Goal: Obtain resource: Download file/media

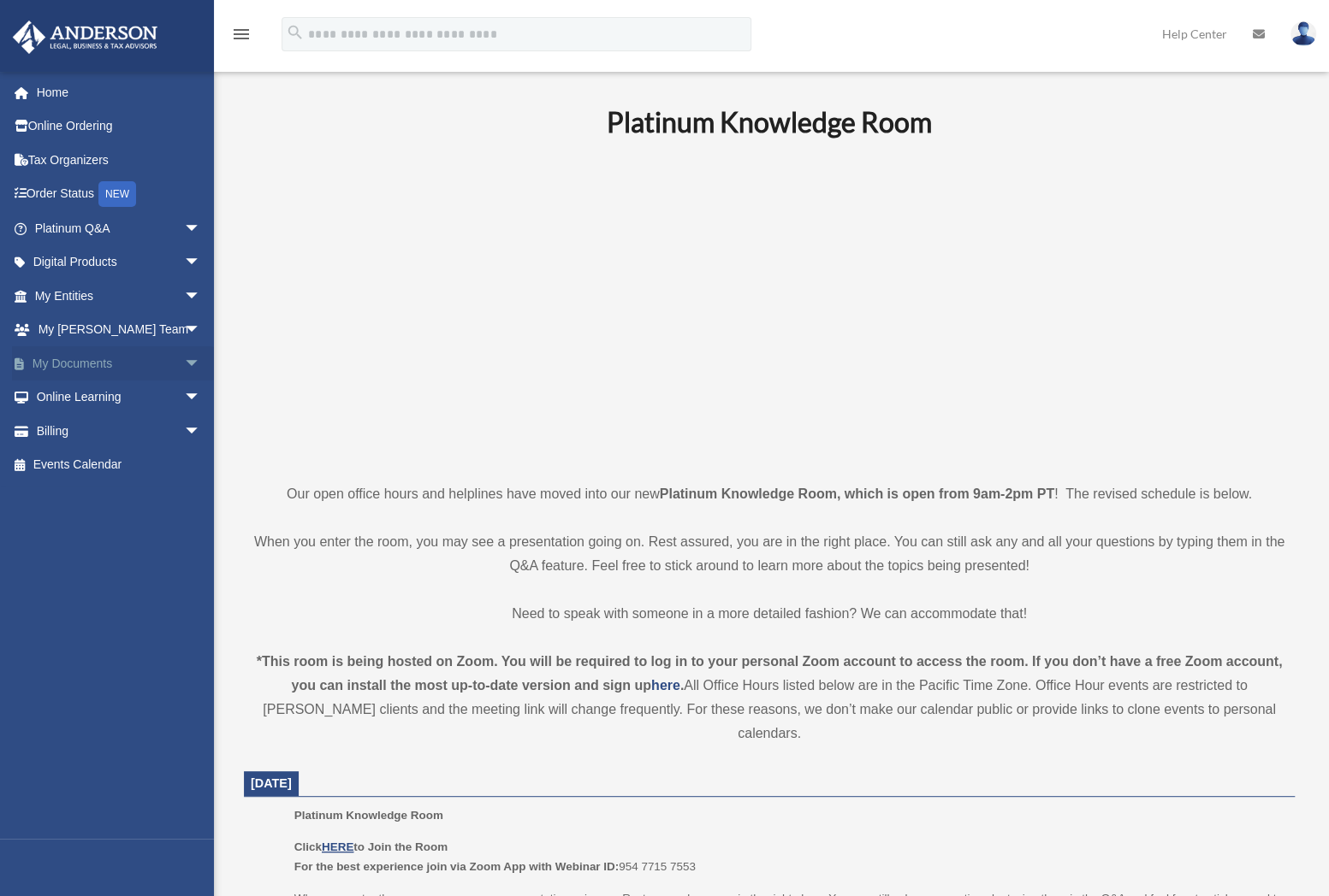
click at [75, 368] on link "My Documents arrow_drop_down" at bounding box center [119, 363] width 214 height 34
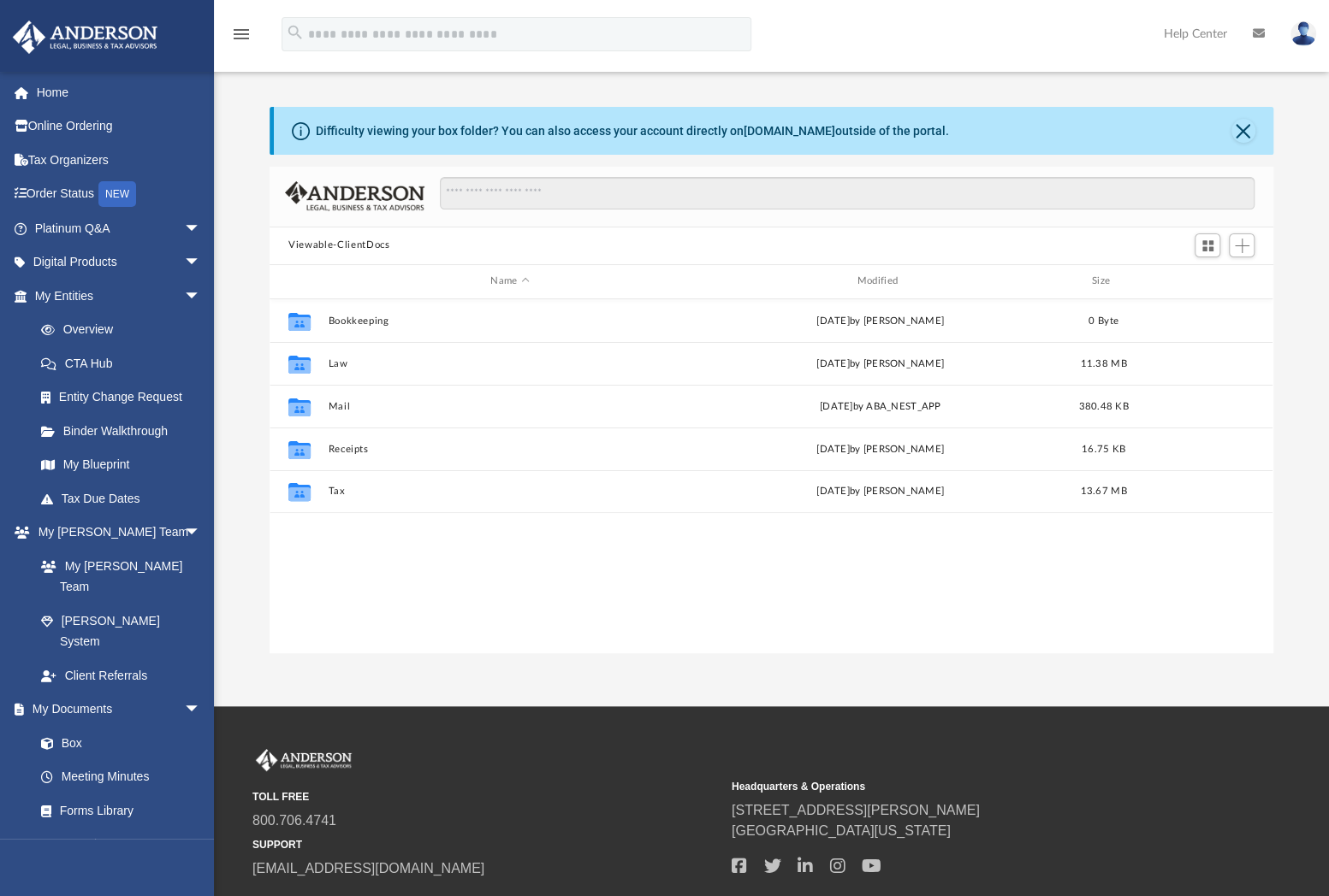
scroll to position [376, 989]
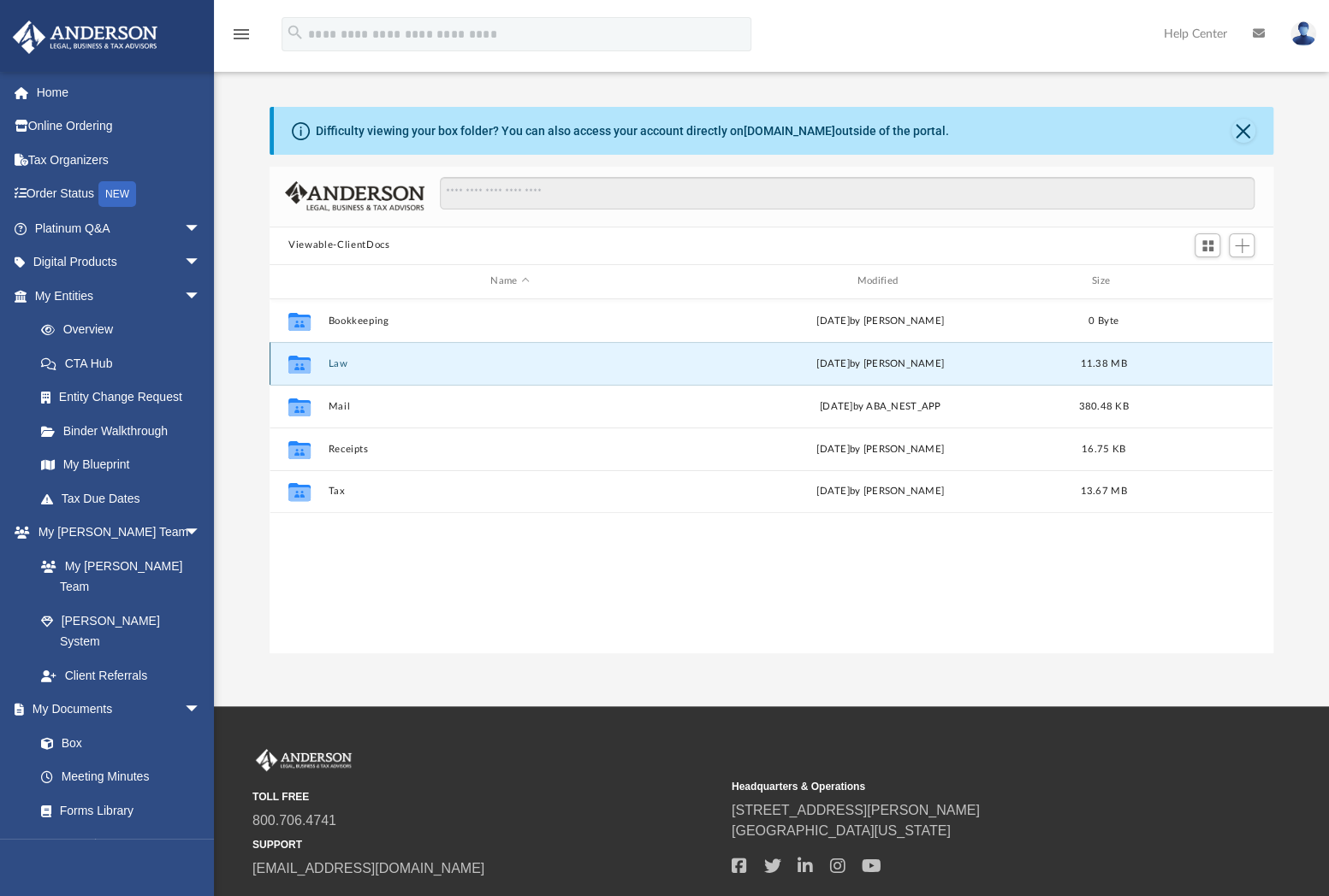
click at [331, 360] on button "Law" at bounding box center [510, 363] width 362 height 11
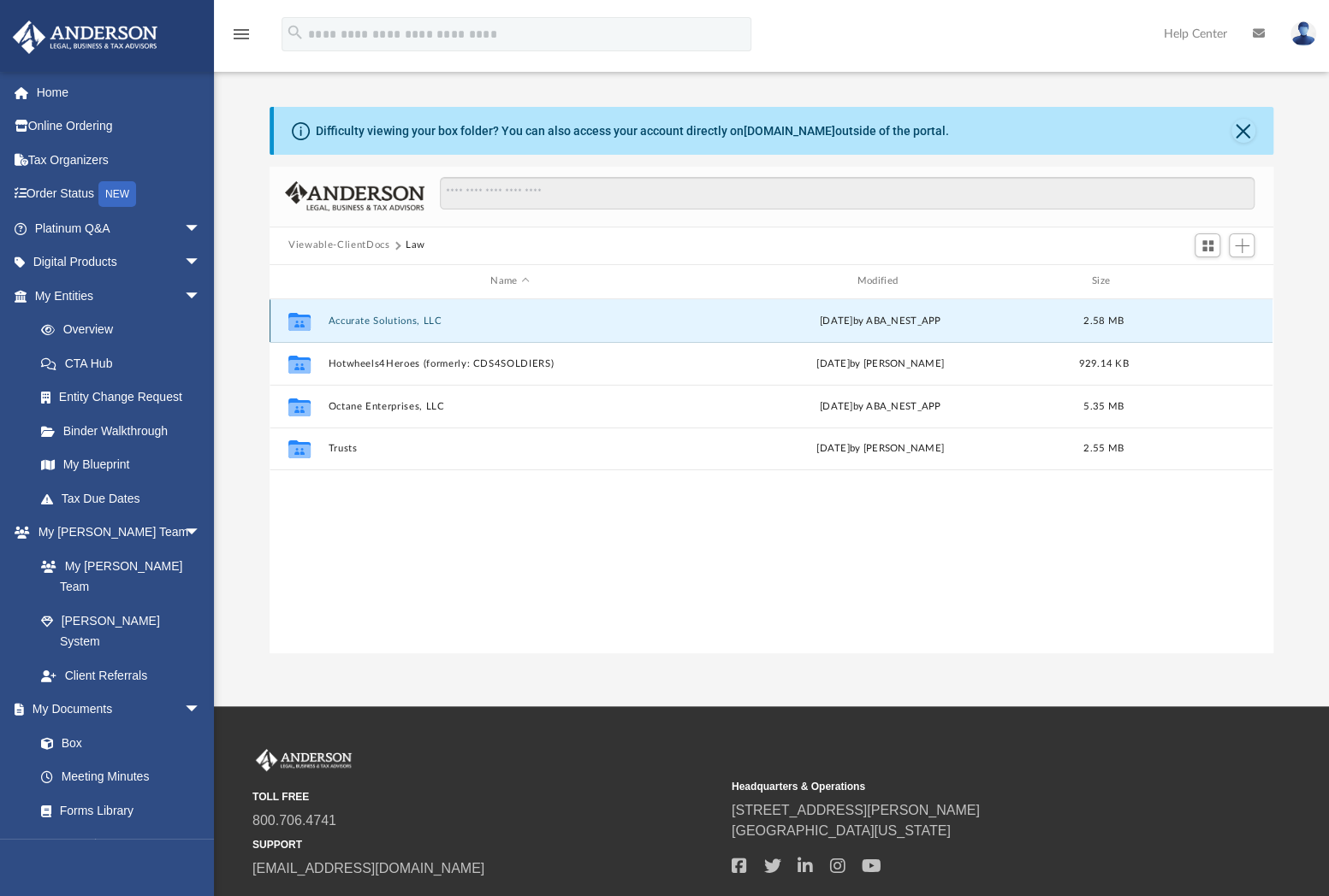
click at [428, 320] on button "Accurate Solutions, LLC" at bounding box center [510, 320] width 362 height 11
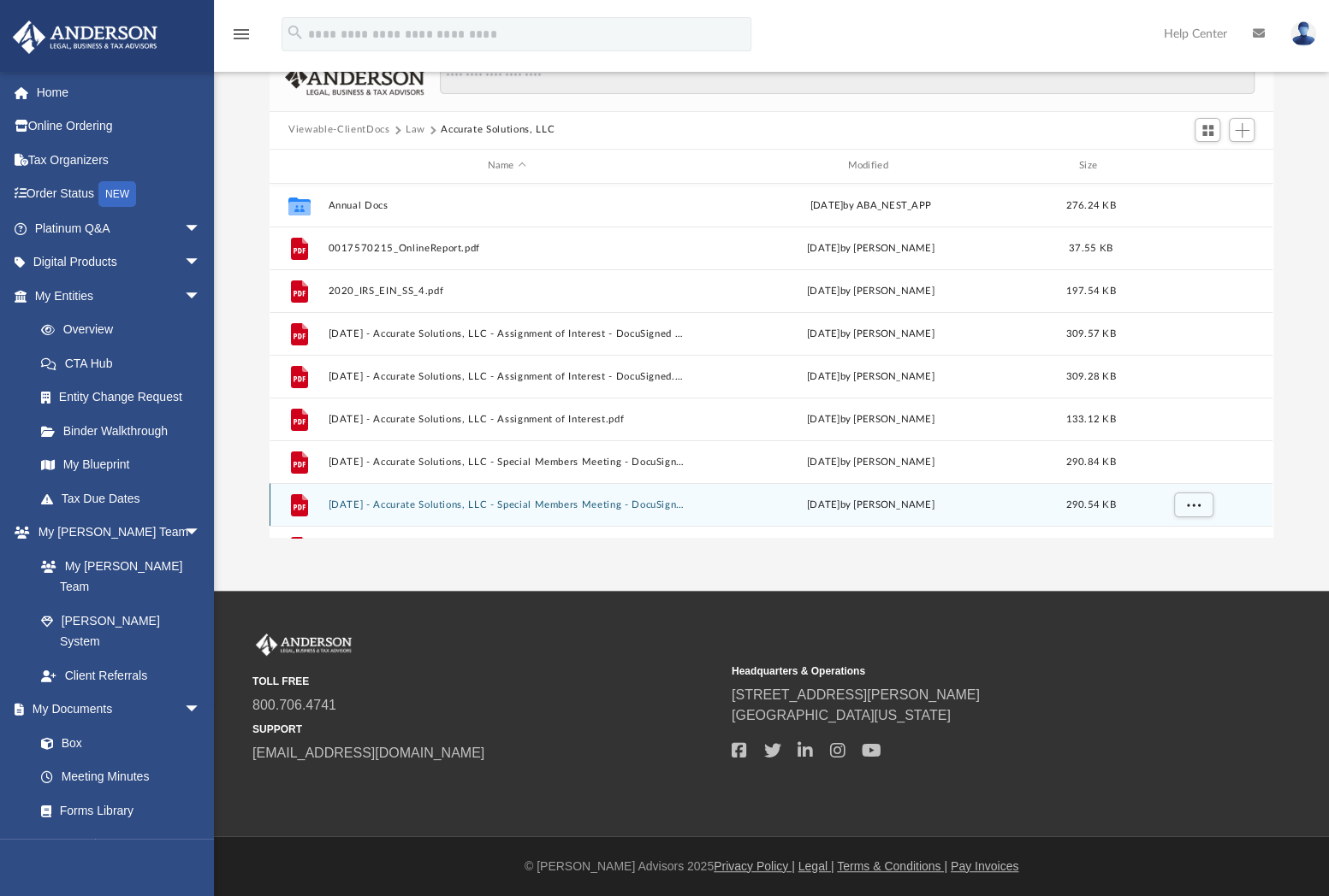
scroll to position [0, 0]
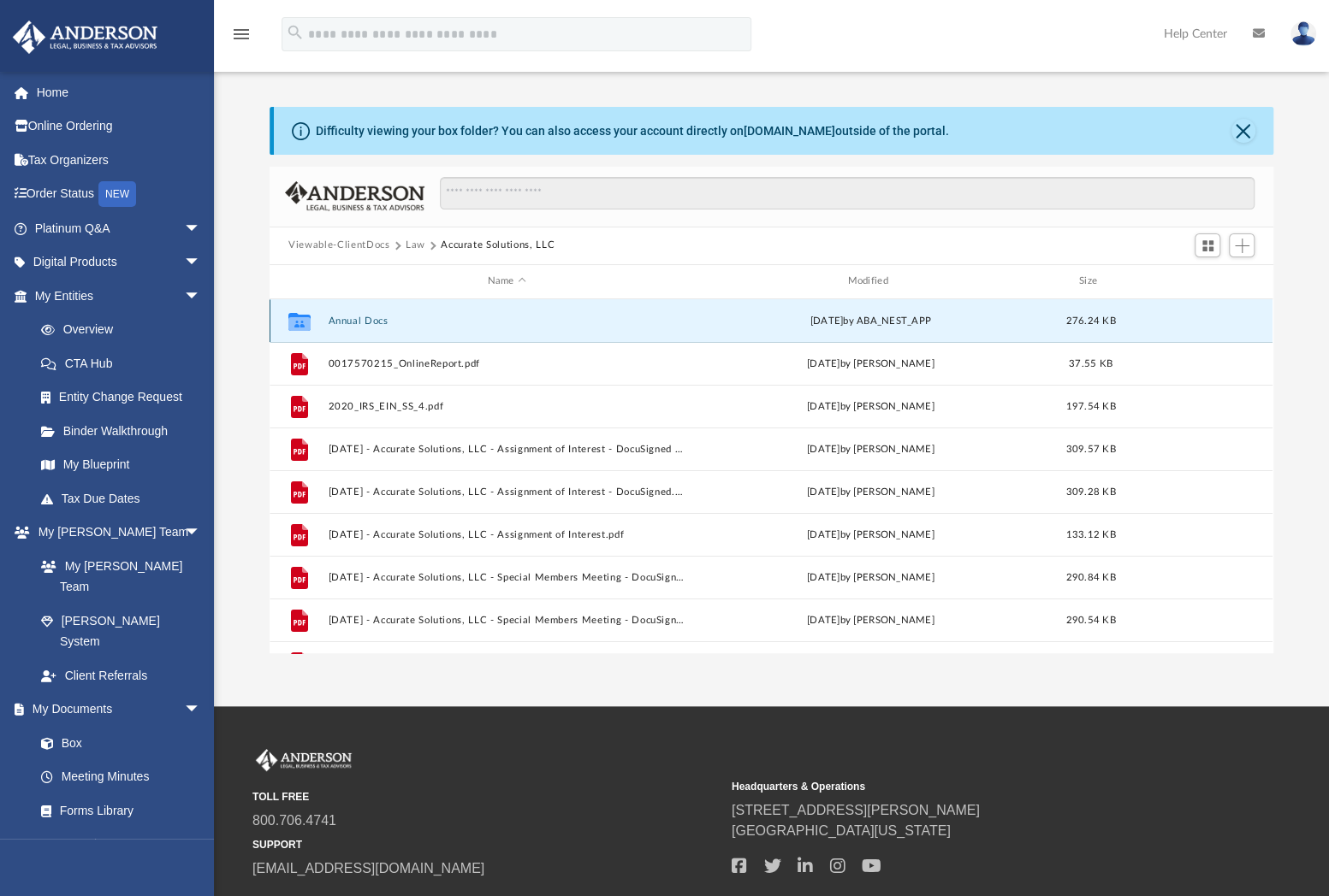
click at [373, 317] on button "Annual Docs" at bounding box center [507, 320] width 357 height 11
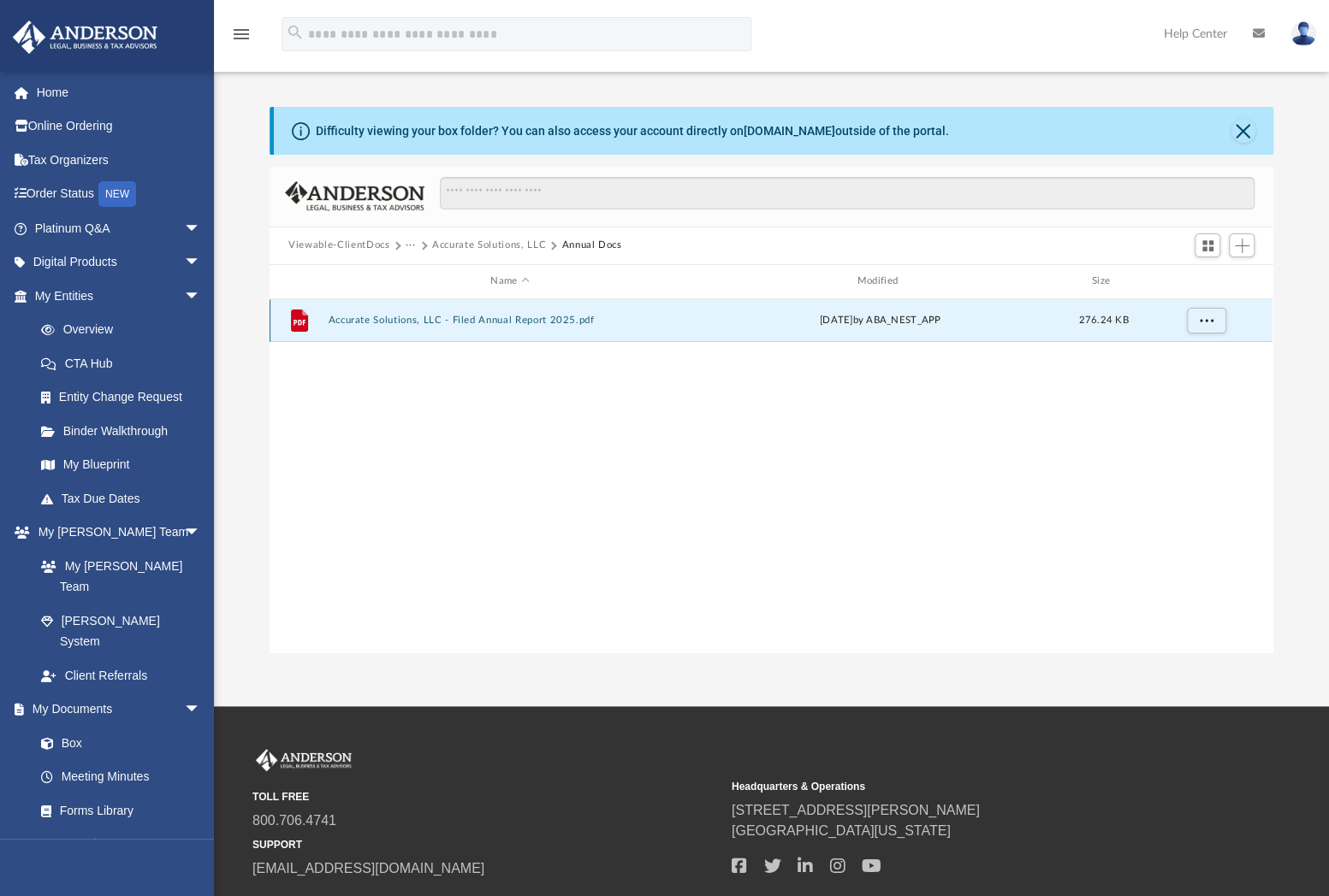
click at [428, 317] on button "Accurate Solutions, LLC - Filed Annual Report 2025.pdf" at bounding box center [510, 319] width 362 height 11
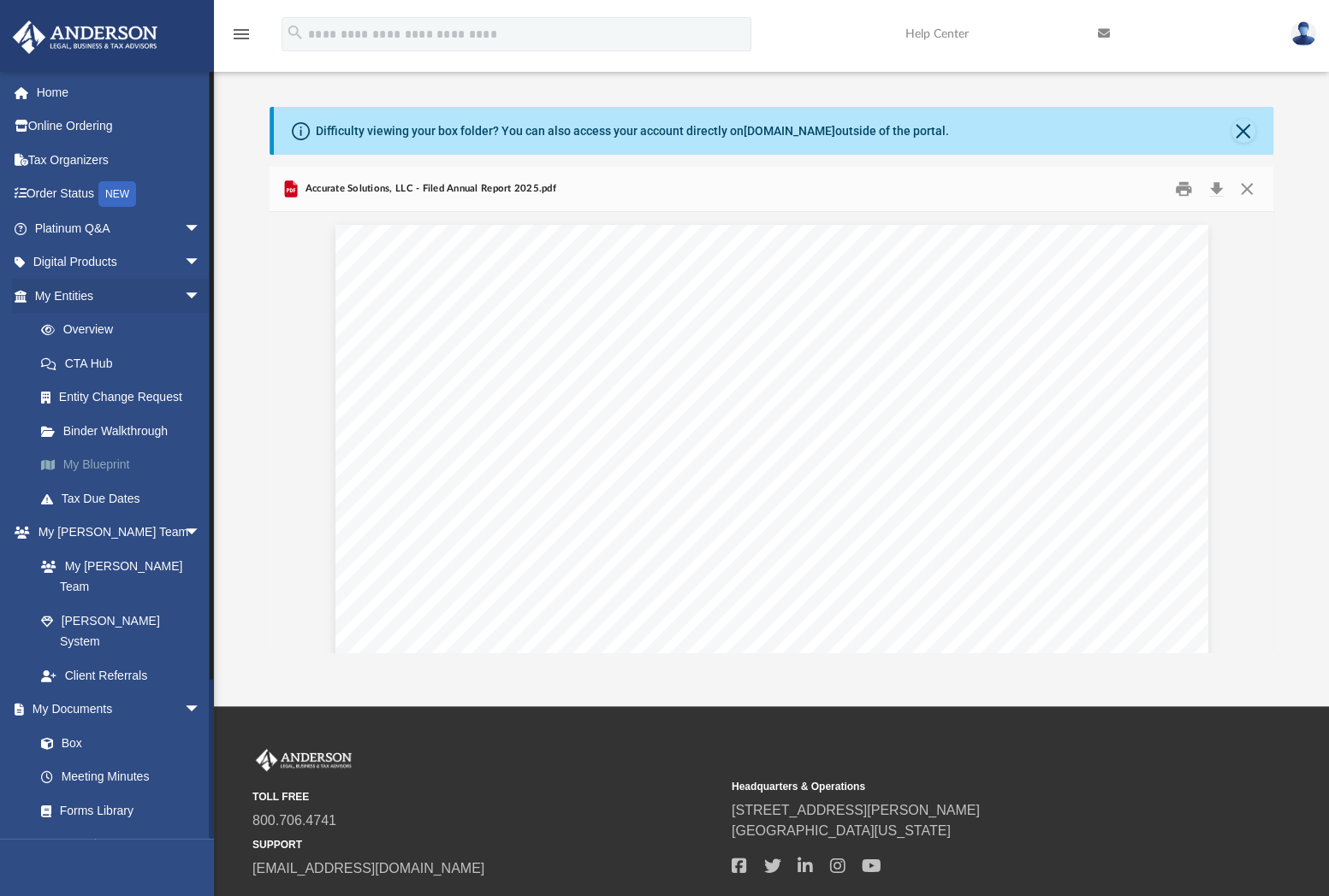
click at [103, 465] on link "My Blueprint" at bounding box center [126, 465] width 203 height 34
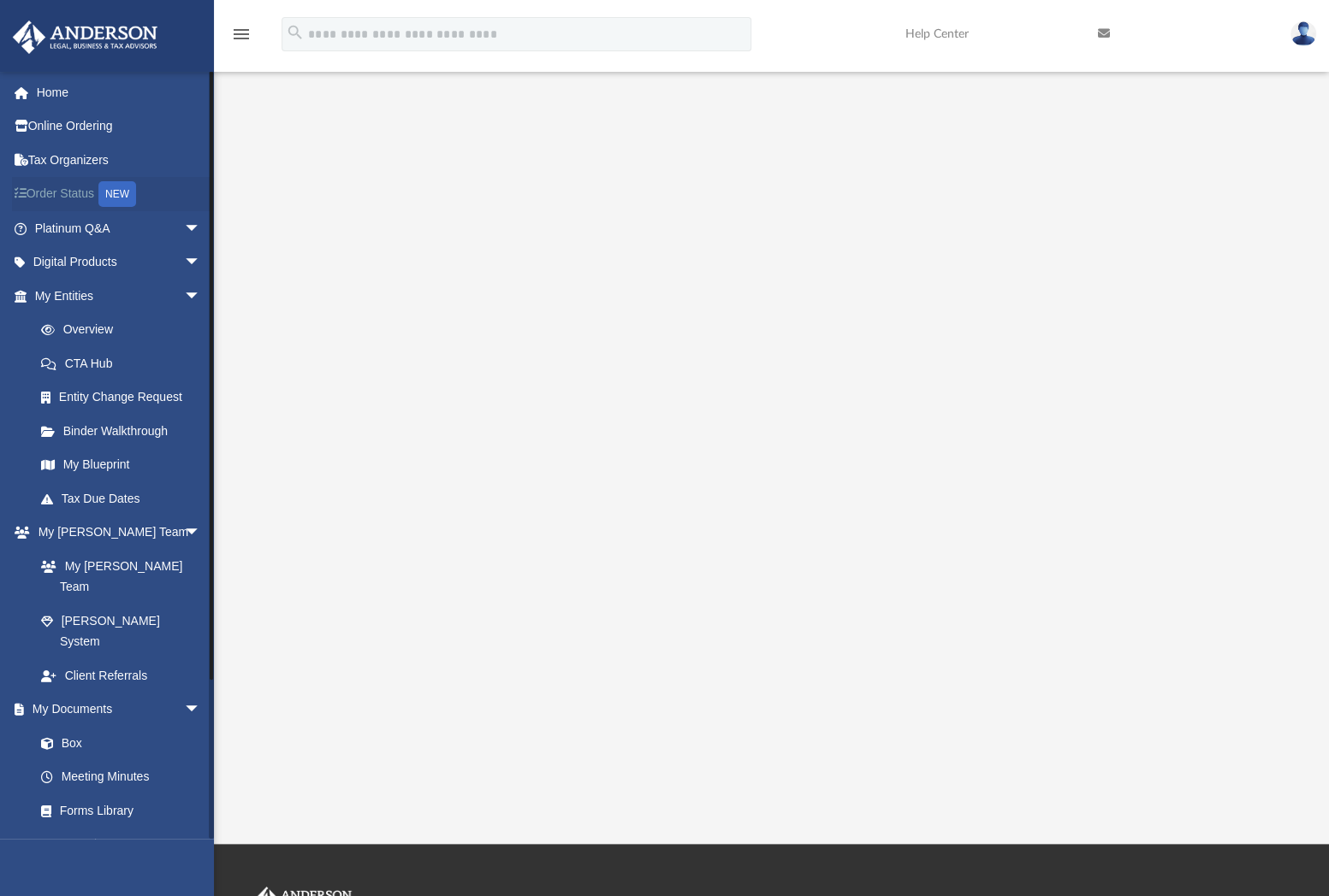
click at [74, 193] on link "Order Status NEW" at bounding box center [119, 195] width 214 height 35
